Goal: Information Seeking & Learning: Find specific fact

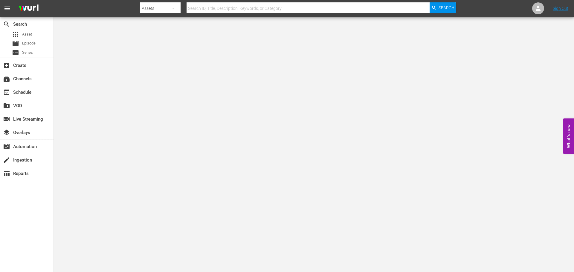
click at [274, 9] on input "text" at bounding box center [308, 8] width 243 height 14
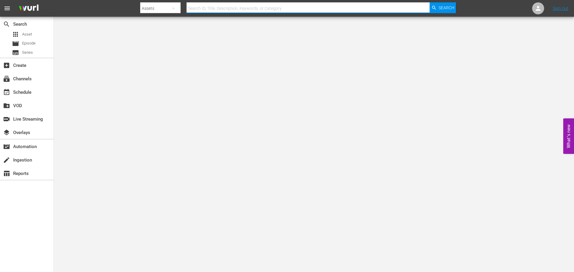
click at [274, 9] on input "text" at bounding box center [308, 8] width 243 height 14
type input "red king"
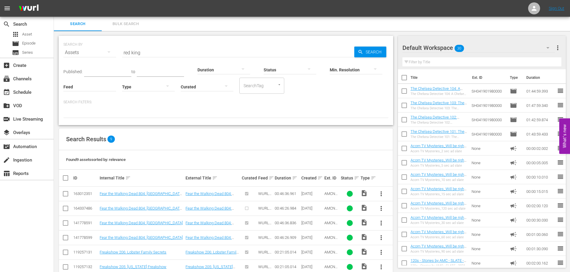
click at [149, 54] on input "red king" at bounding box center [238, 52] width 232 height 14
type input "[PERSON_NAME]'s war"
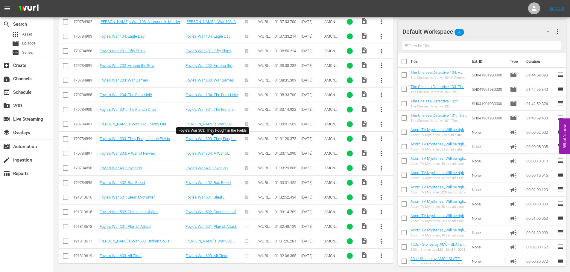
scroll to position [204, 0]
